Goal: Check status: Check status

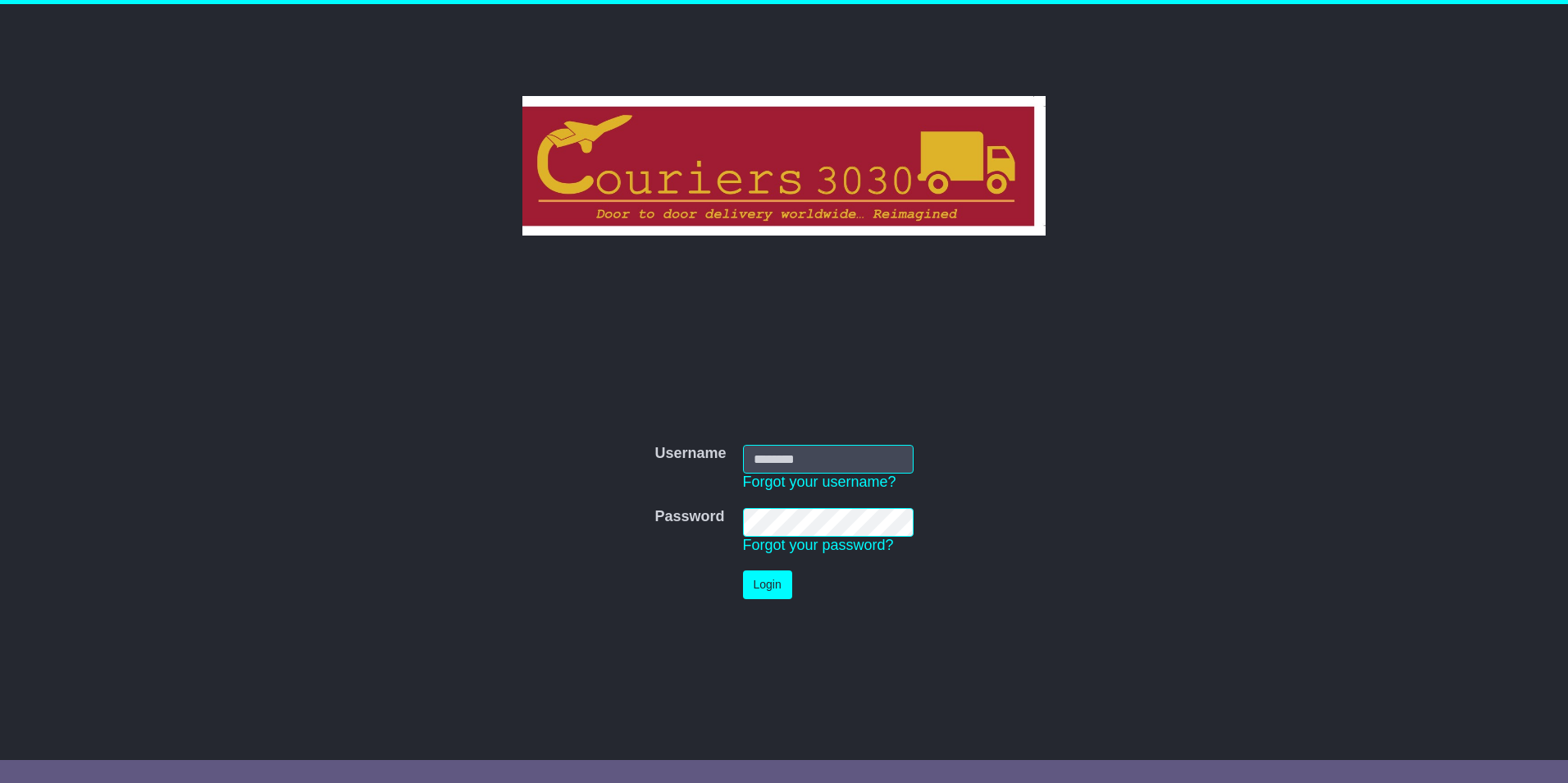
type input "********"
drag, startPoint x: 0, startPoint y: 0, endPoint x: 784, endPoint y: 582, distance: 976.4
click at [784, 582] on button "Login" at bounding box center [768, 584] width 49 height 28
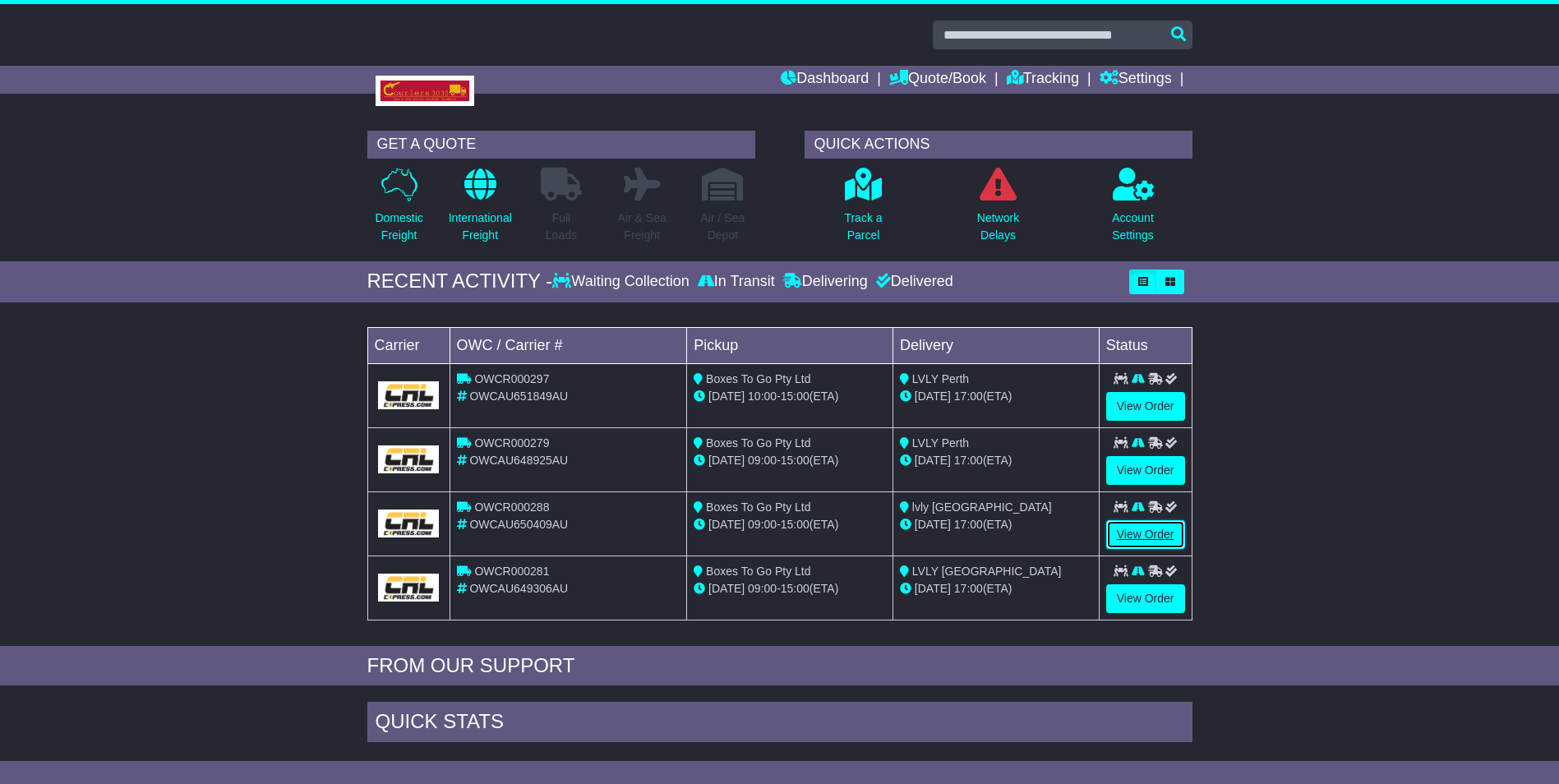
click at [1120, 535] on link "View Order" at bounding box center [1145, 534] width 79 height 28
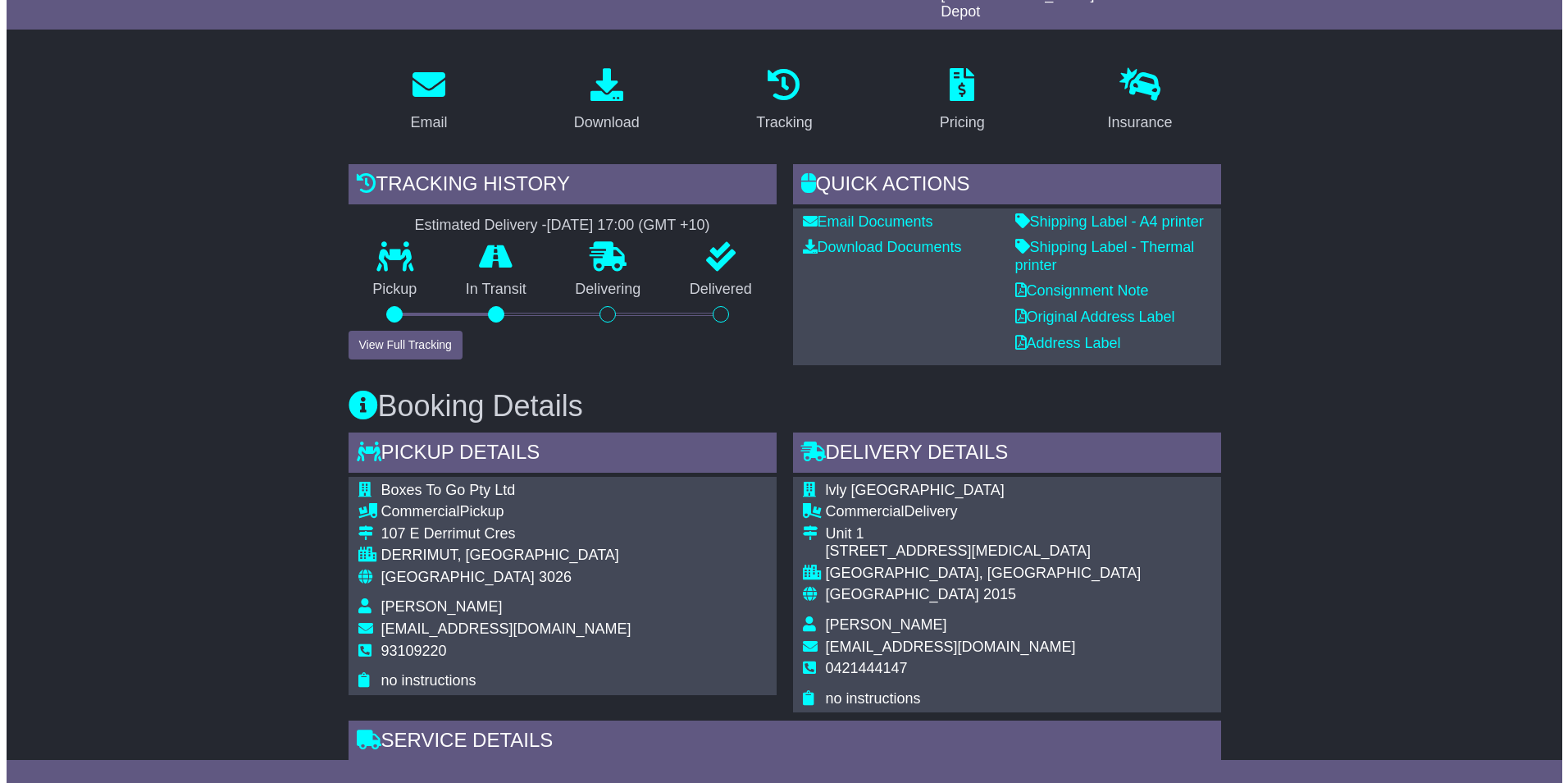
scroll to position [246, 0]
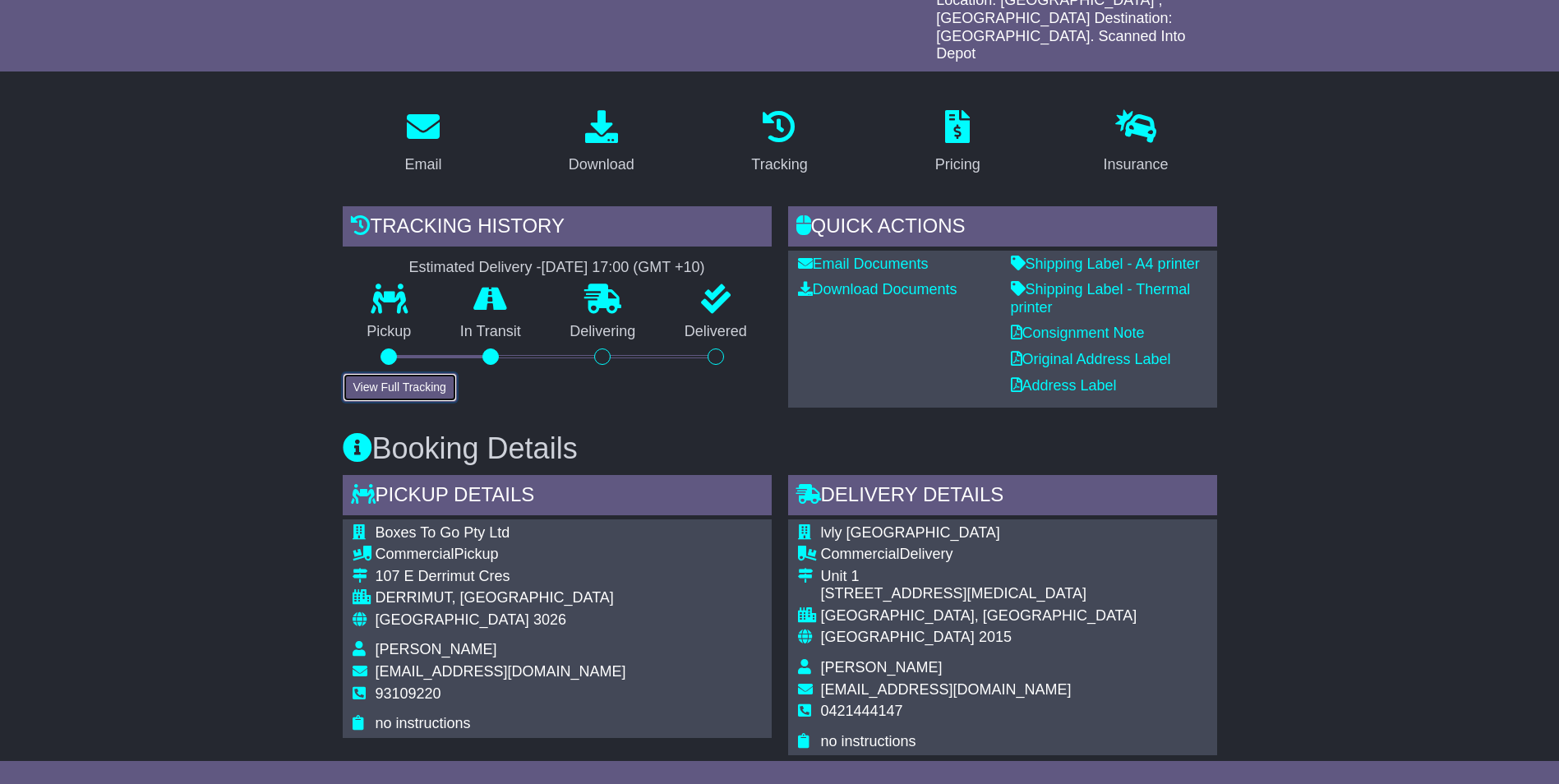
click at [393, 373] on button "View Full Tracking" at bounding box center [399, 387] width 114 height 28
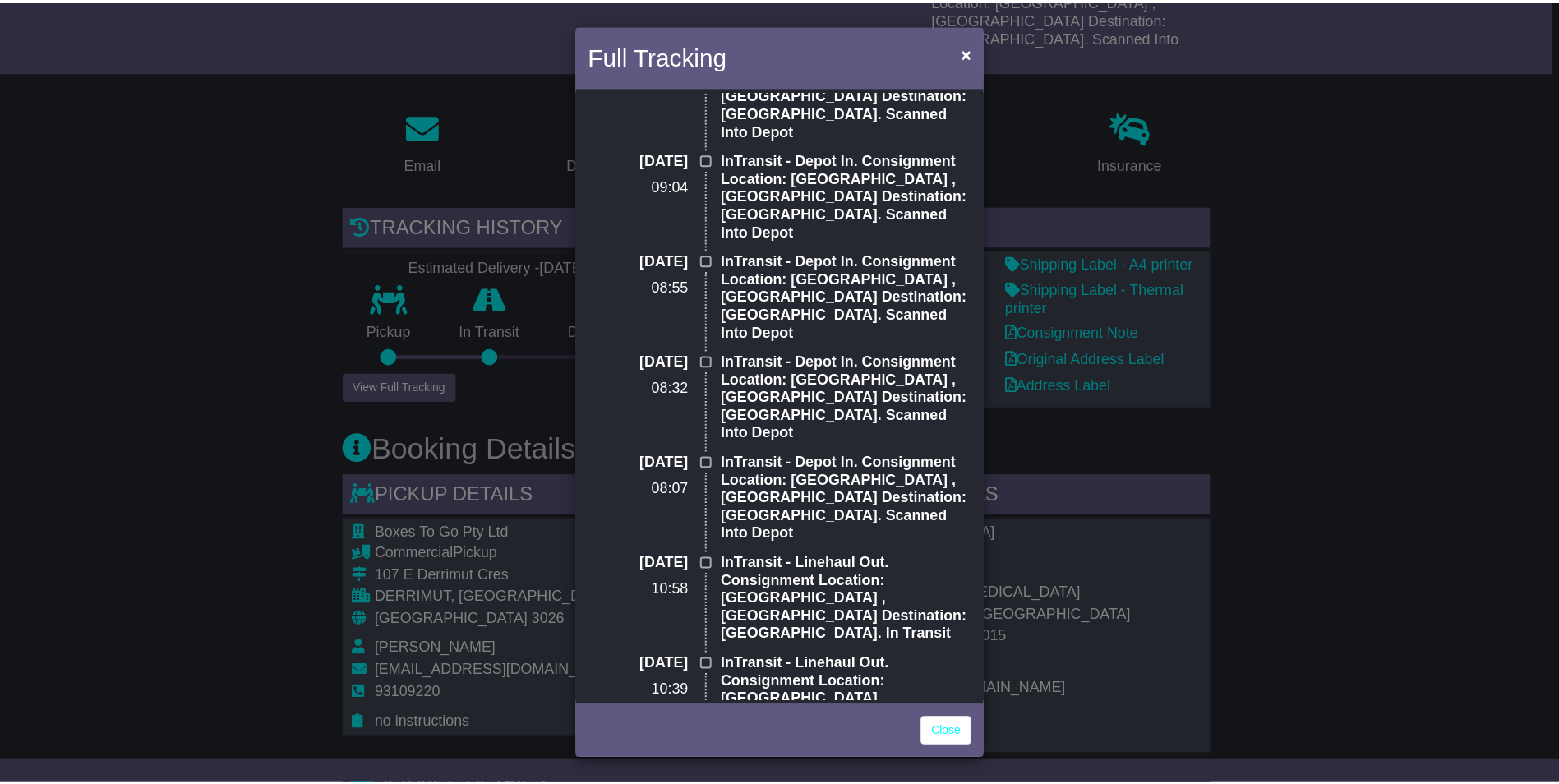
scroll to position [0, 0]
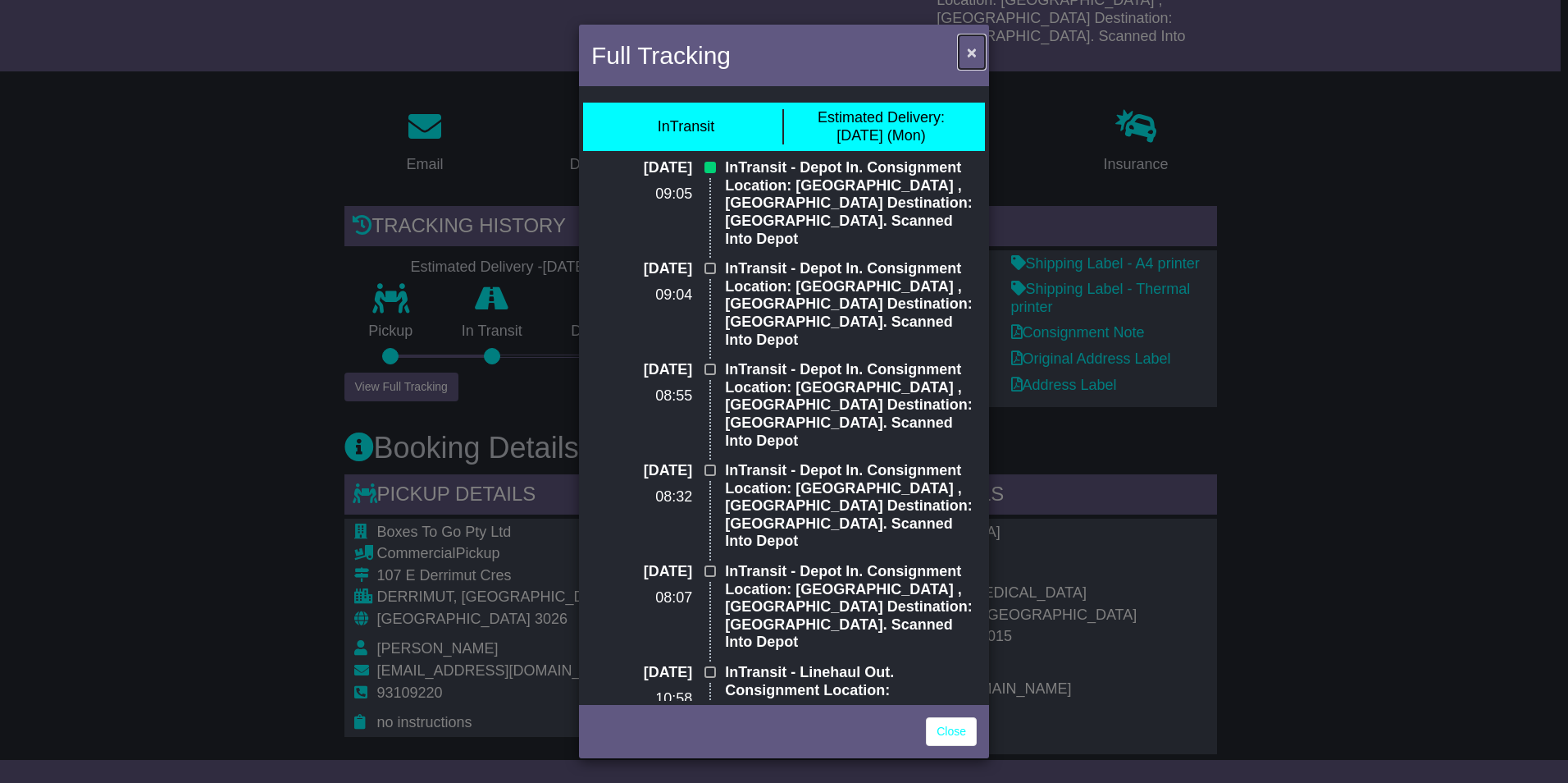
click at [968, 50] on span "×" at bounding box center [971, 52] width 10 height 19
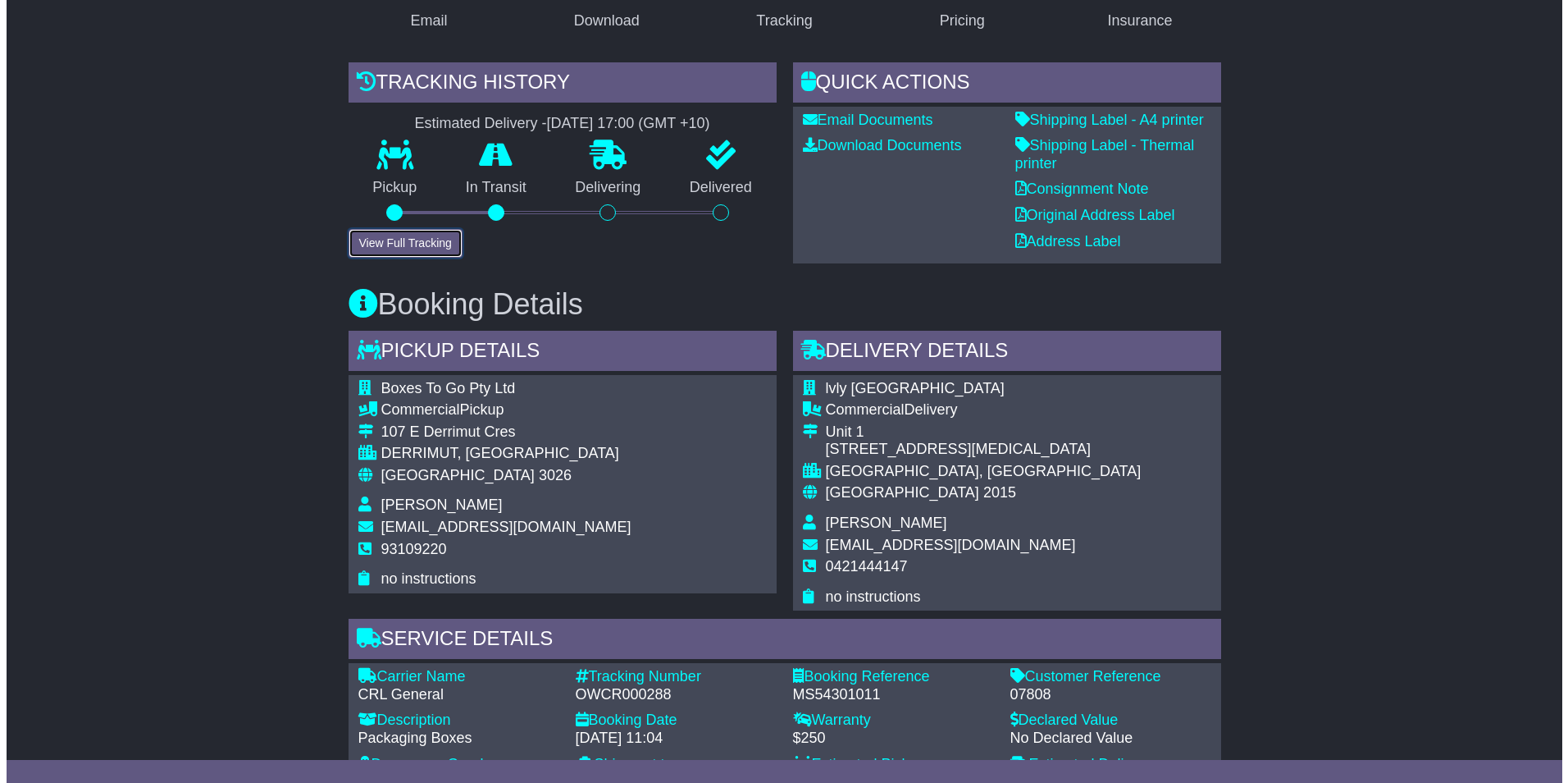
scroll to position [411, 0]
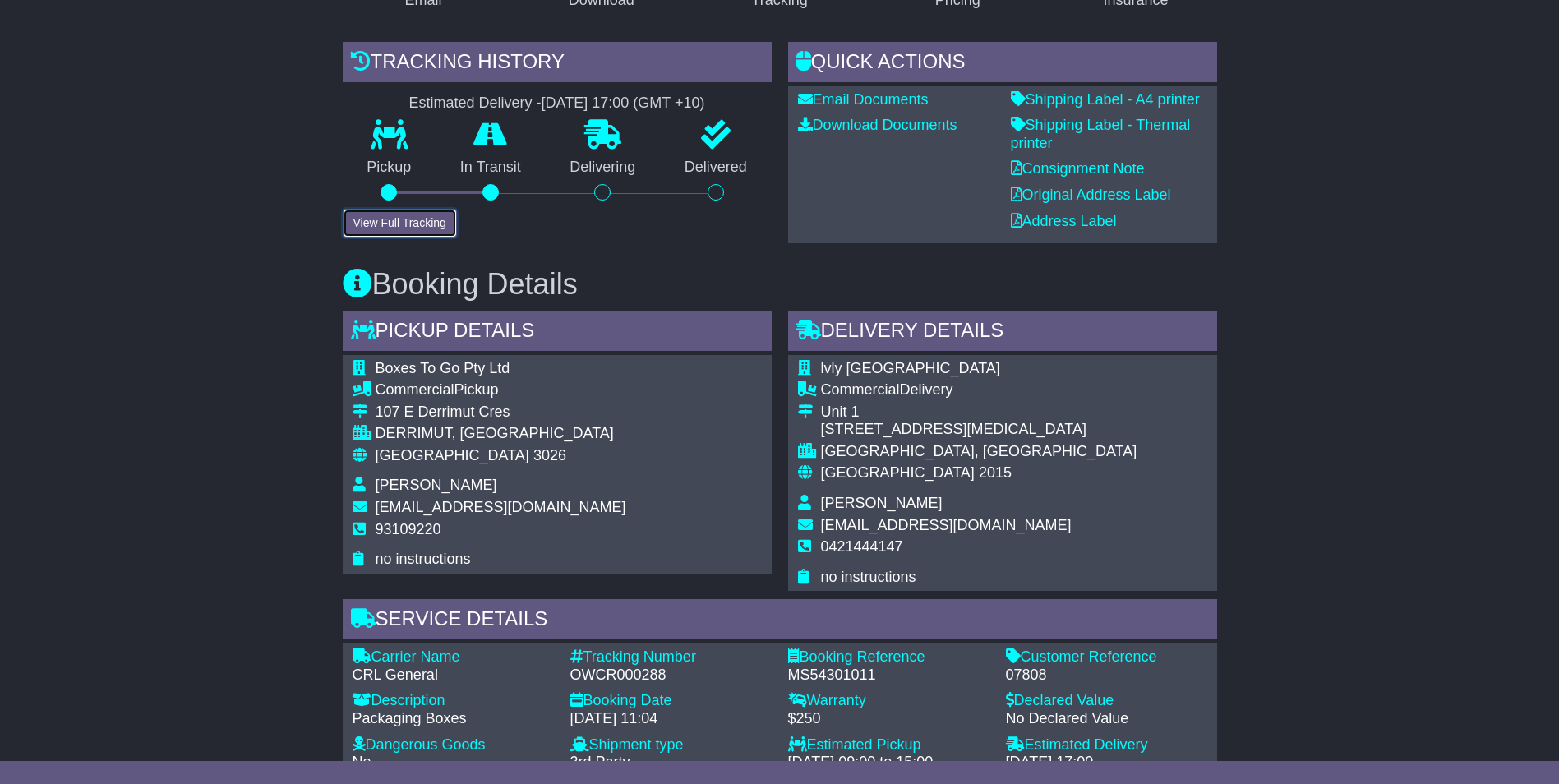
click at [387, 208] on button "View Full Tracking" at bounding box center [399, 222] width 114 height 28
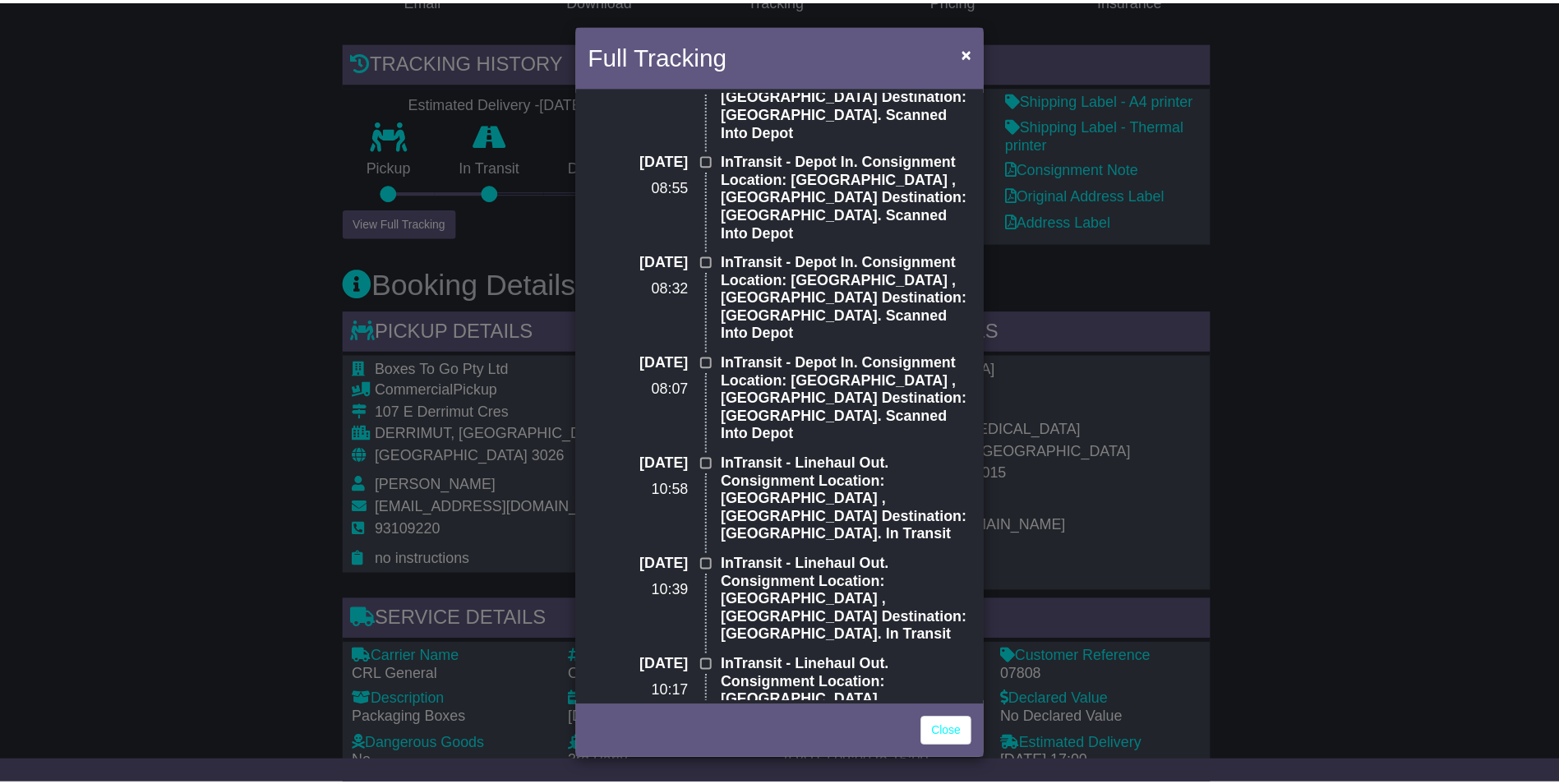
scroll to position [329, 0]
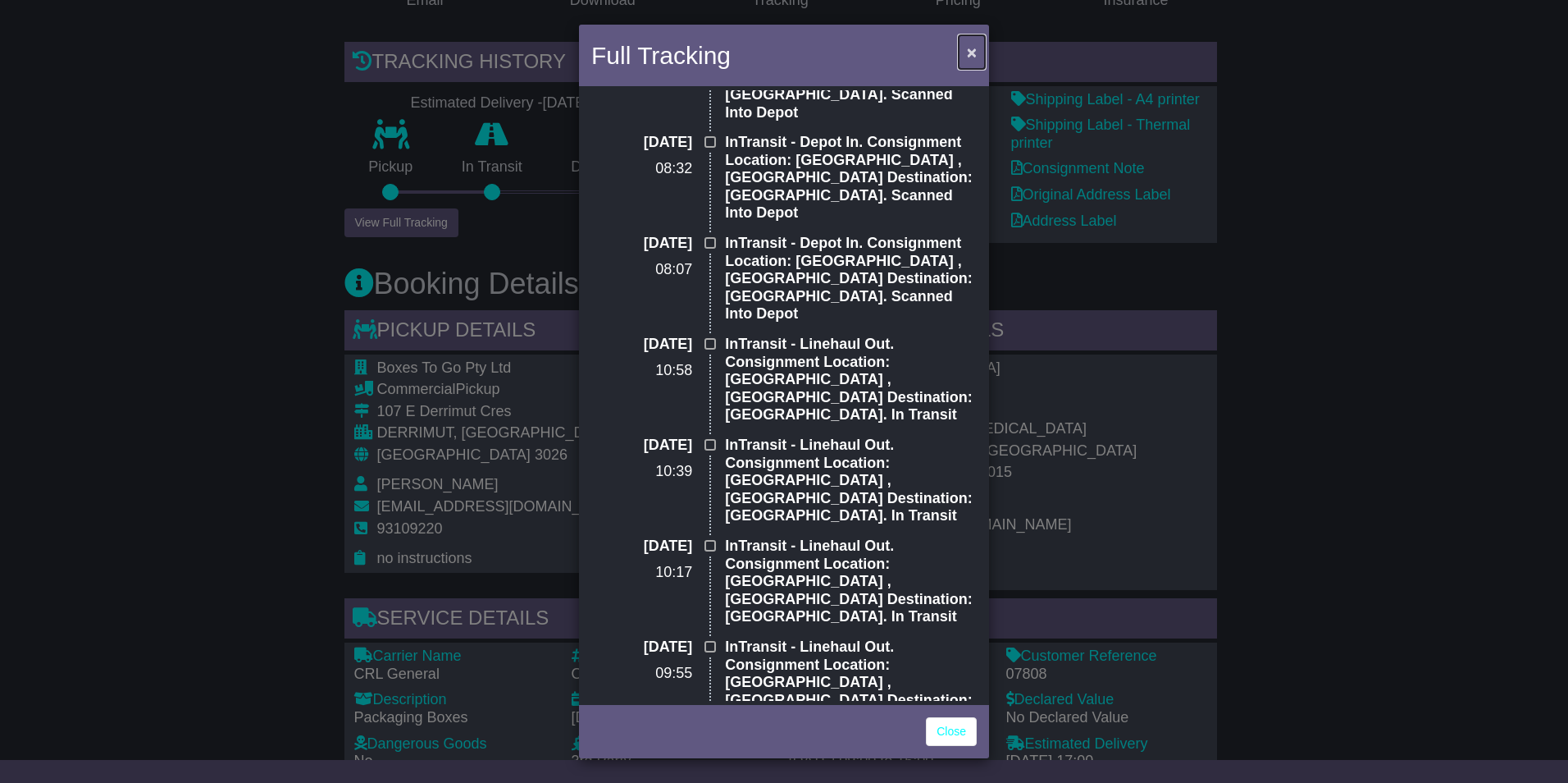
click at [973, 51] on span "×" at bounding box center [971, 52] width 10 height 19
